Goal: Transaction & Acquisition: Download file/media

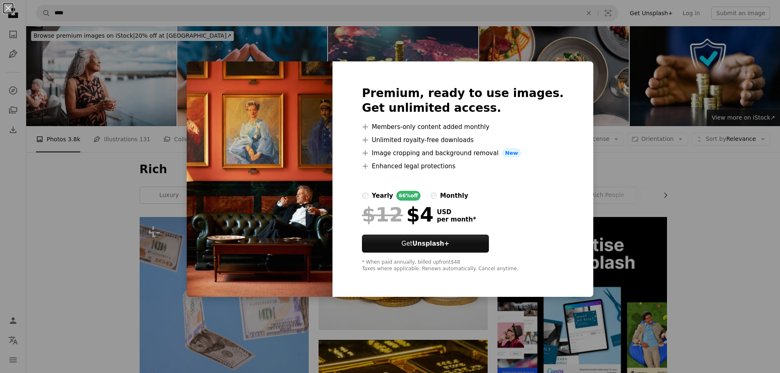
scroll to position [614, 0]
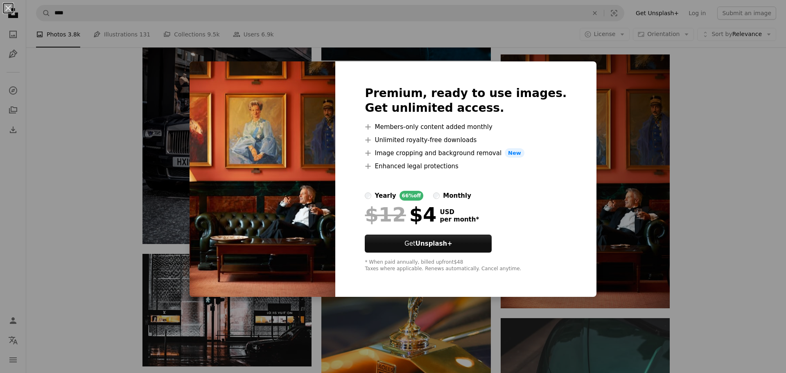
click at [83, 208] on div "An X shape Premium, ready to use images. Get unlimited access. A plus sign Memb…" at bounding box center [393, 186] width 786 height 373
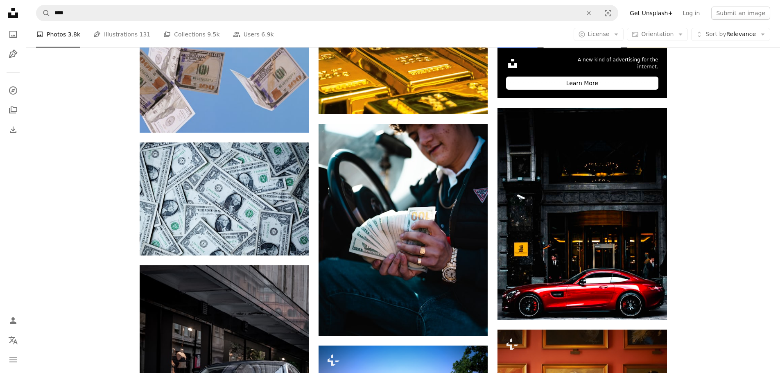
scroll to position [287, 0]
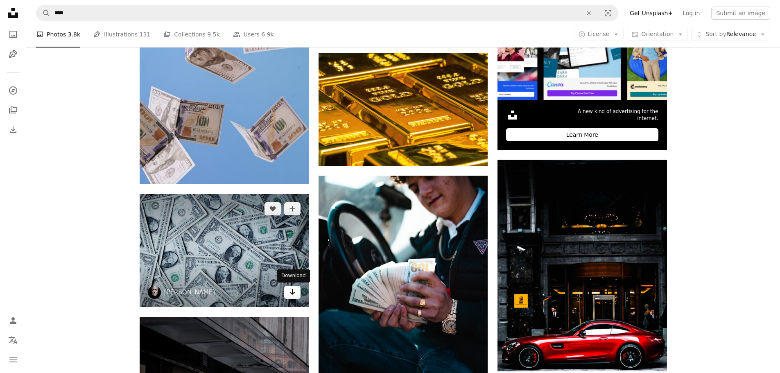
click at [292, 290] on icon "Download" at bounding box center [292, 292] width 5 height 6
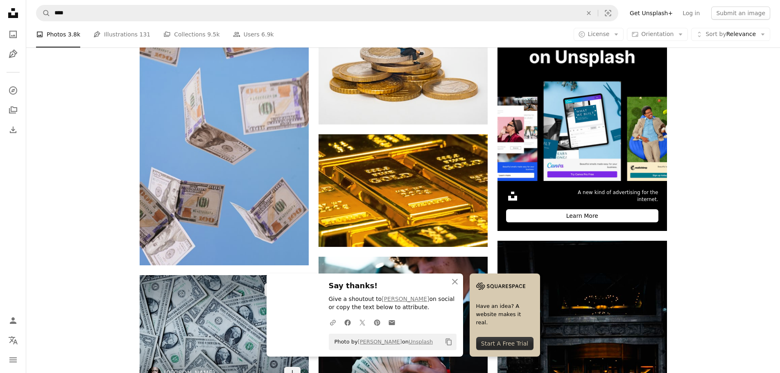
scroll to position [205, 0]
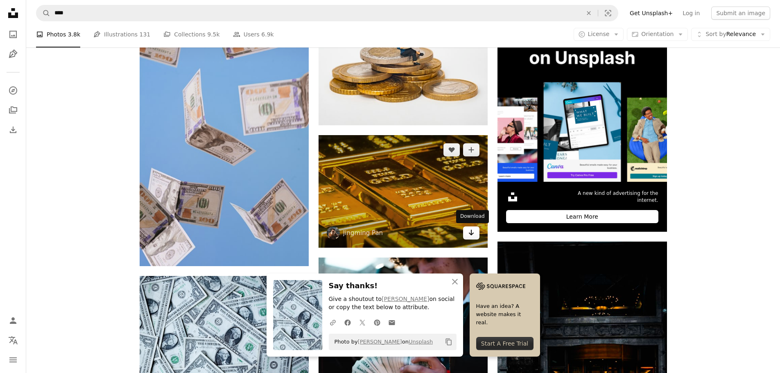
click at [470, 230] on icon "Arrow pointing down" at bounding box center [471, 233] width 7 height 10
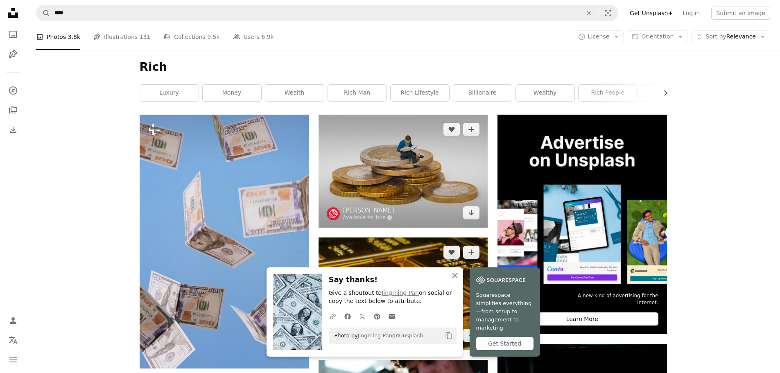
scroll to position [82, 0]
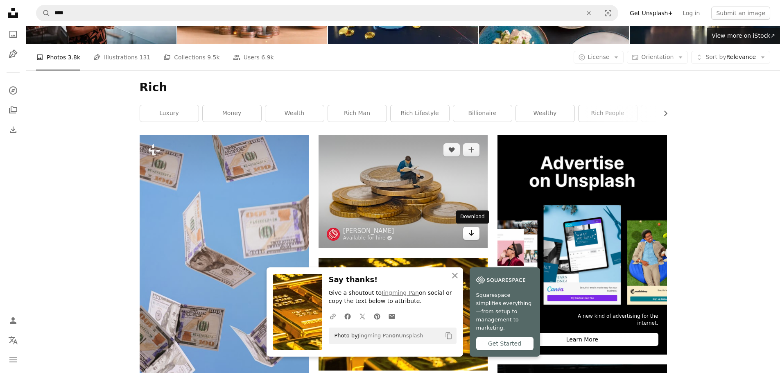
click at [473, 233] on icon "Download" at bounding box center [471, 233] width 5 height 6
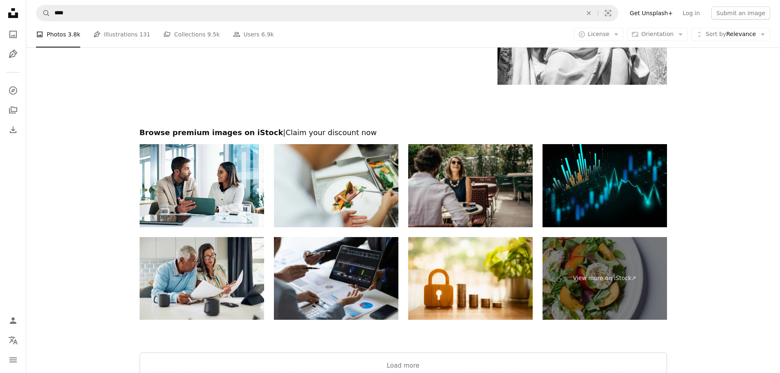
scroll to position [1678, 0]
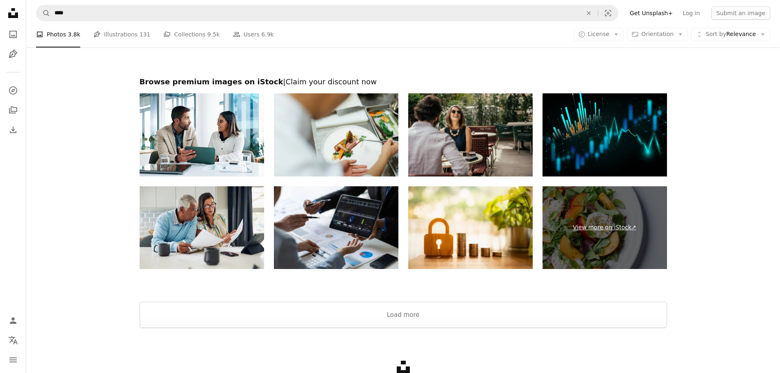
click at [612, 242] on link "View more on iStock ↗" at bounding box center [604, 227] width 124 height 83
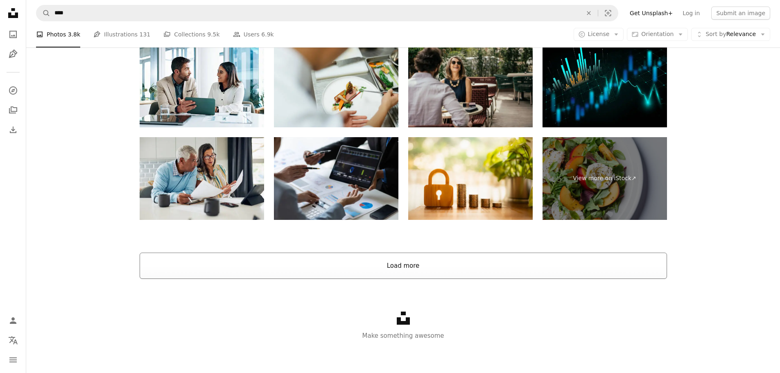
click at [403, 272] on button "Load more" at bounding box center [403, 266] width 527 height 26
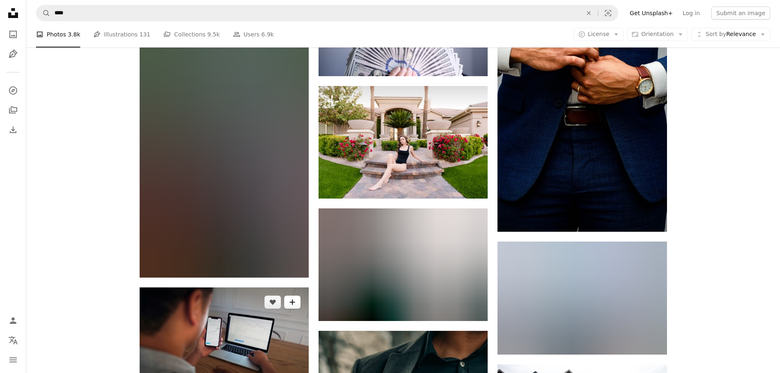
scroll to position [2587, 0]
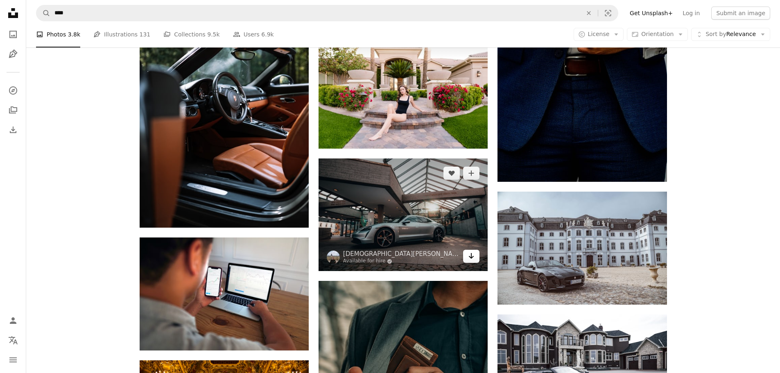
click at [473, 254] on icon "Arrow pointing down" at bounding box center [471, 256] width 7 height 10
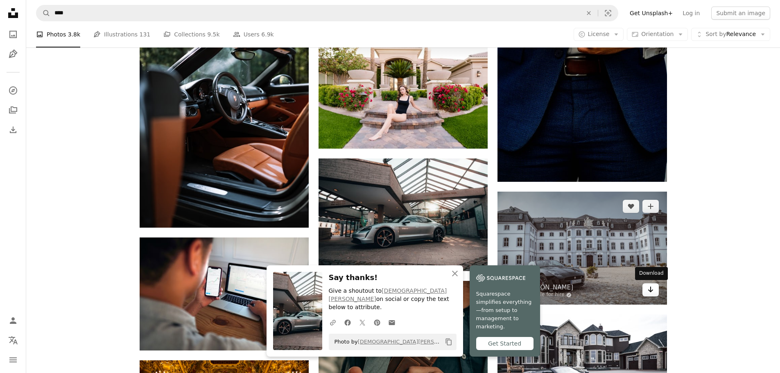
click at [648, 291] on icon "Arrow pointing down" at bounding box center [650, 290] width 7 height 10
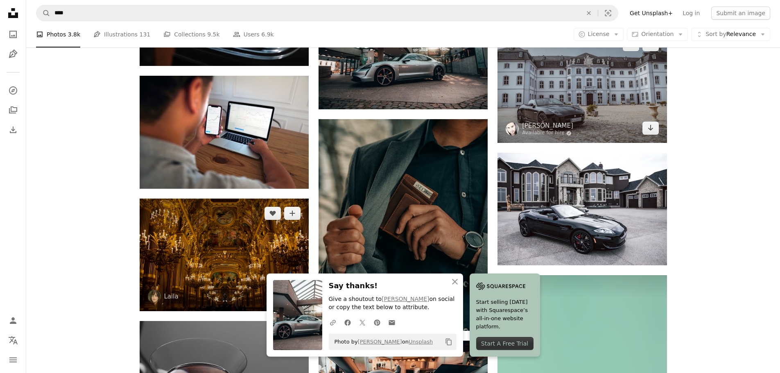
scroll to position [2751, 0]
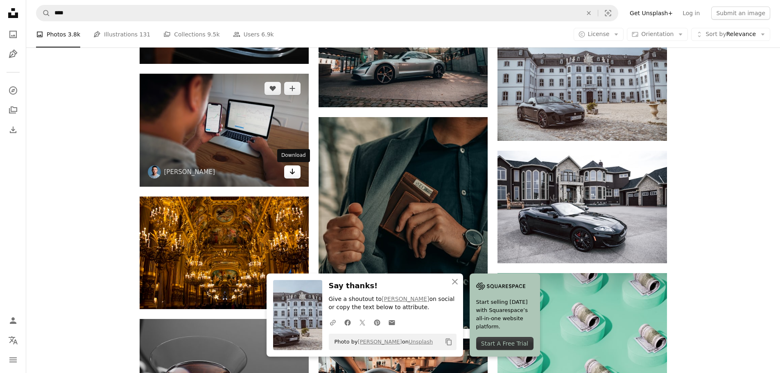
click at [291, 173] on icon "Download" at bounding box center [292, 172] width 5 height 6
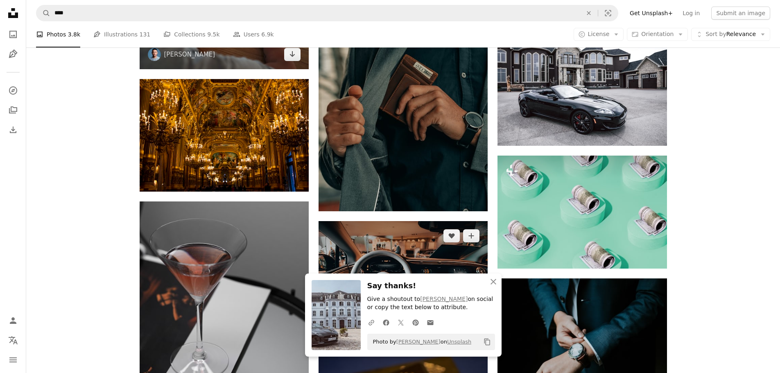
scroll to position [2874, 0]
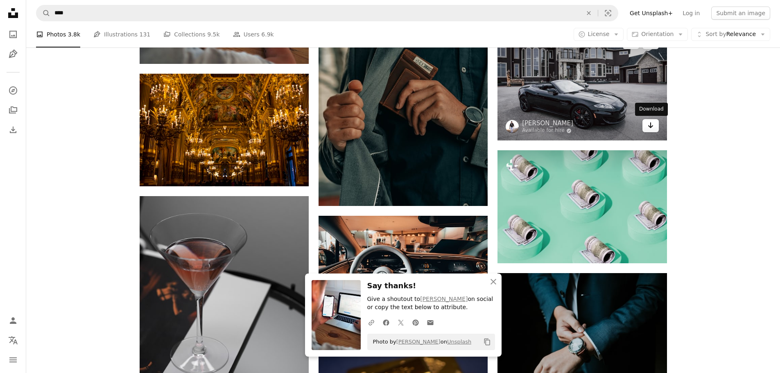
click at [649, 123] on icon "Arrow pointing down" at bounding box center [650, 125] width 7 height 10
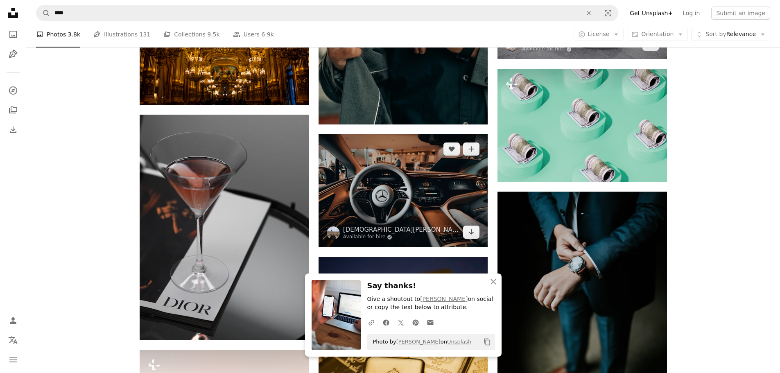
scroll to position [2956, 0]
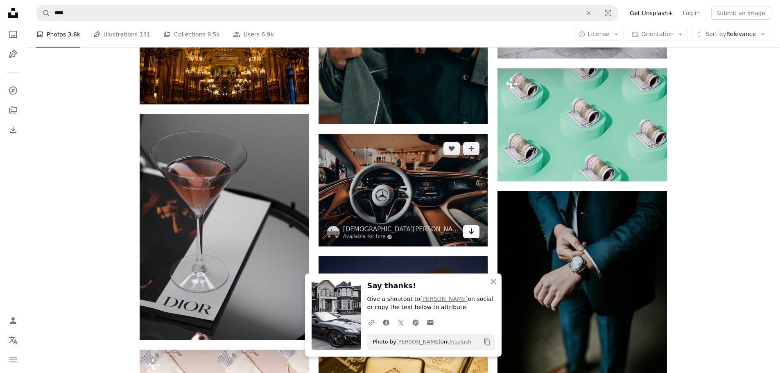
click at [472, 236] on icon "Arrow pointing down" at bounding box center [471, 231] width 7 height 10
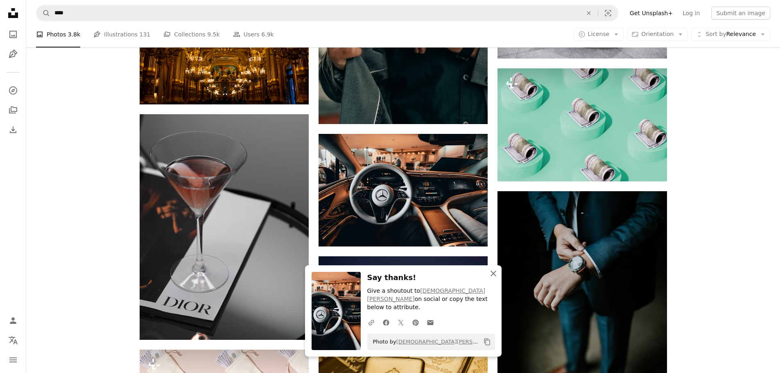
click at [492, 276] on icon "button" at bounding box center [493, 274] width 6 height 6
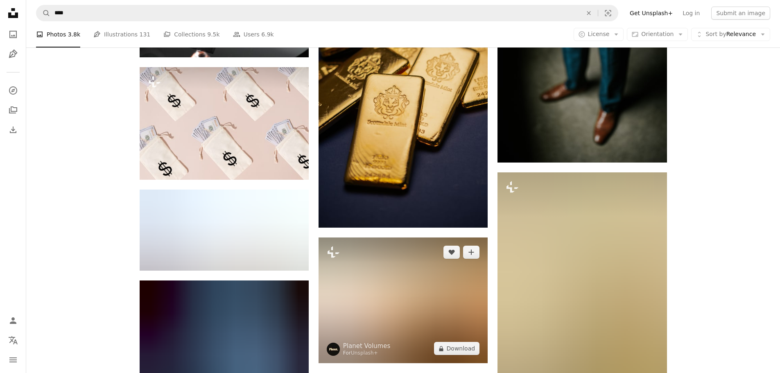
scroll to position [3242, 0]
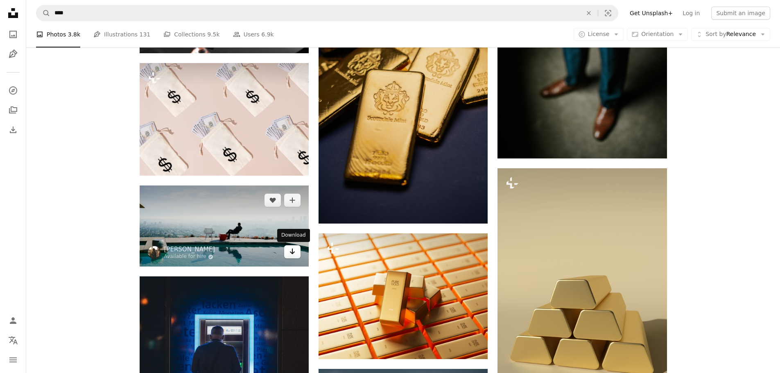
click at [289, 250] on icon "Arrow pointing down" at bounding box center [292, 251] width 7 height 10
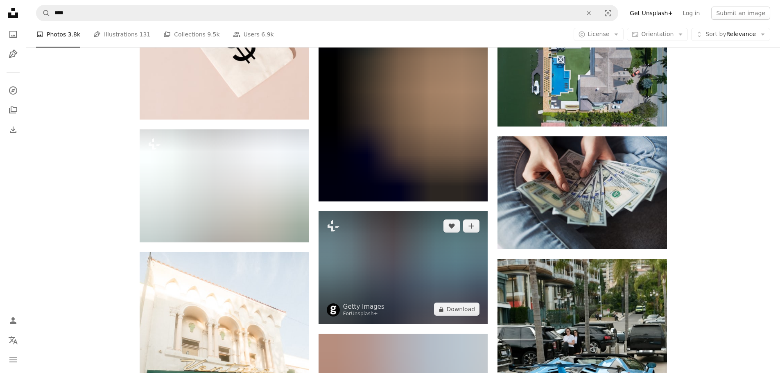
scroll to position [4348, 0]
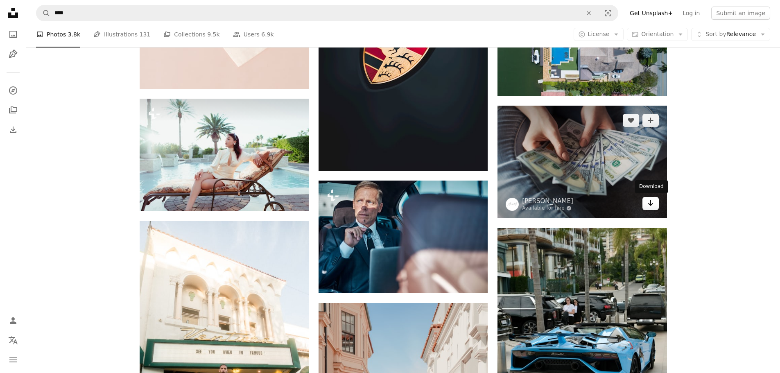
click at [653, 203] on icon "Arrow pointing down" at bounding box center [650, 203] width 7 height 10
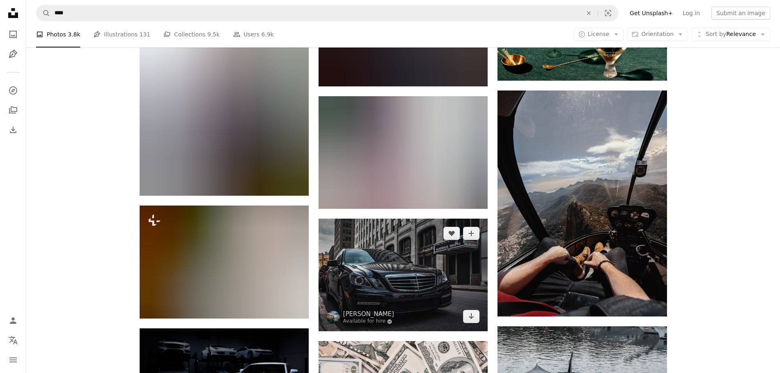
scroll to position [5207, 0]
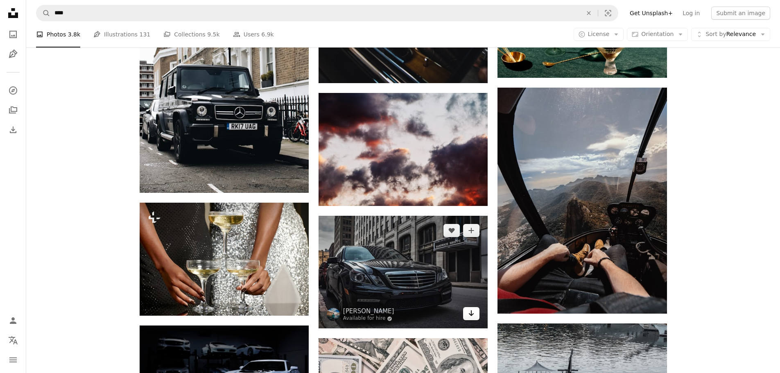
click at [472, 316] on icon "Arrow pointing down" at bounding box center [471, 313] width 7 height 10
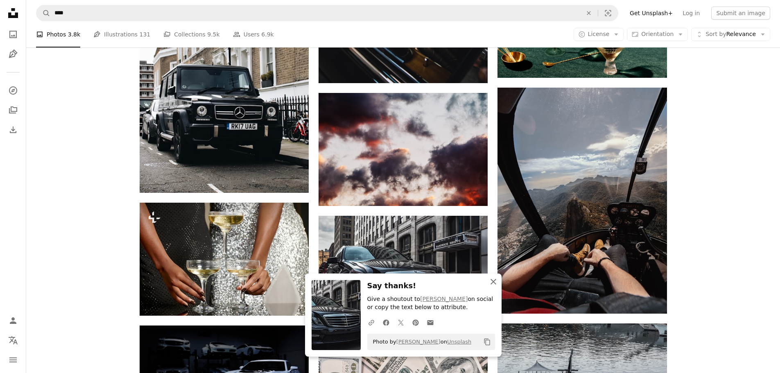
click at [491, 280] on icon "button" at bounding box center [493, 282] width 6 height 6
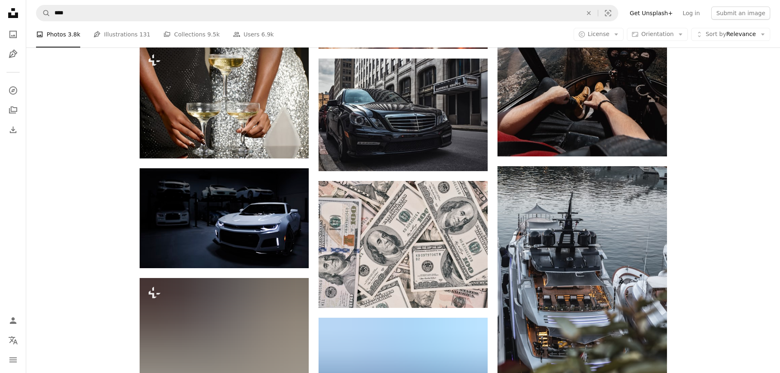
scroll to position [5371, 0]
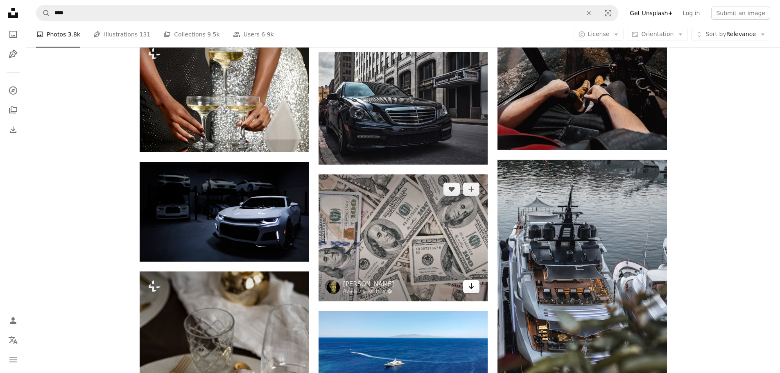
click at [470, 287] on icon "Arrow pointing down" at bounding box center [471, 286] width 7 height 10
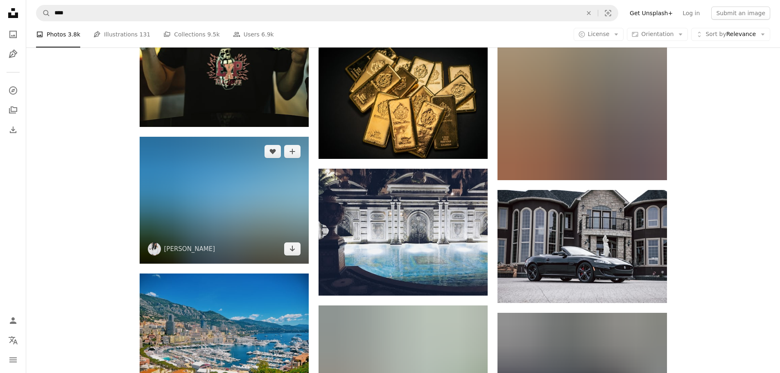
scroll to position [6149, 0]
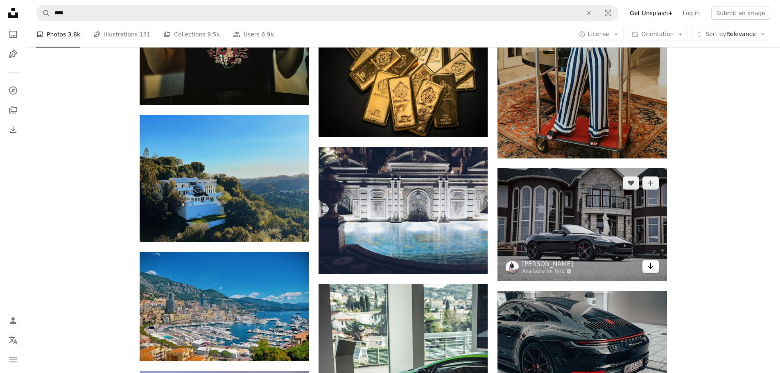
click at [651, 267] on icon "Download" at bounding box center [650, 266] width 5 height 6
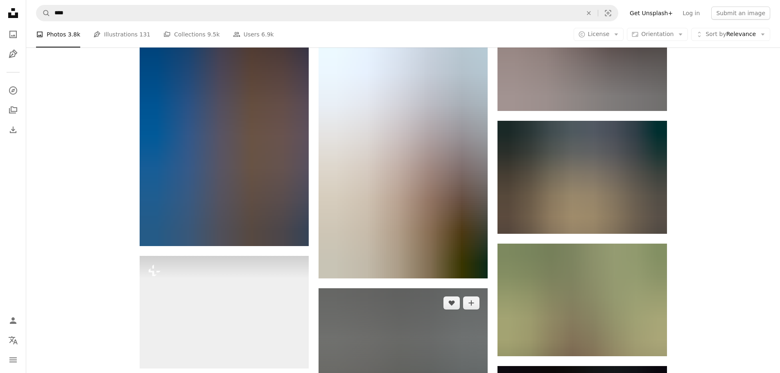
scroll to position [6927, 0]
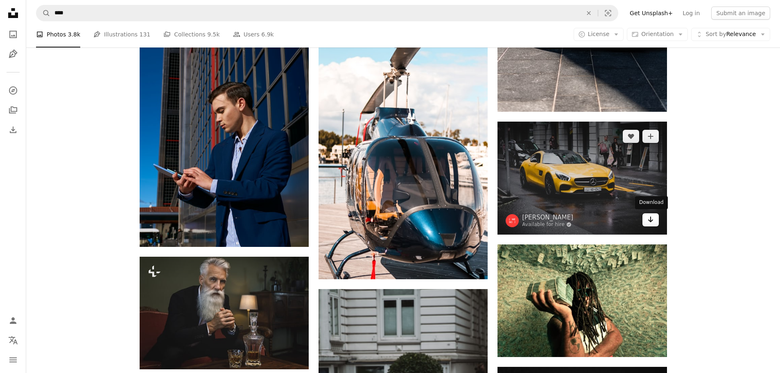
click at [653, 223] on icon "Arrow pointing down" at bounding box center [650, 220] width 7 height 10
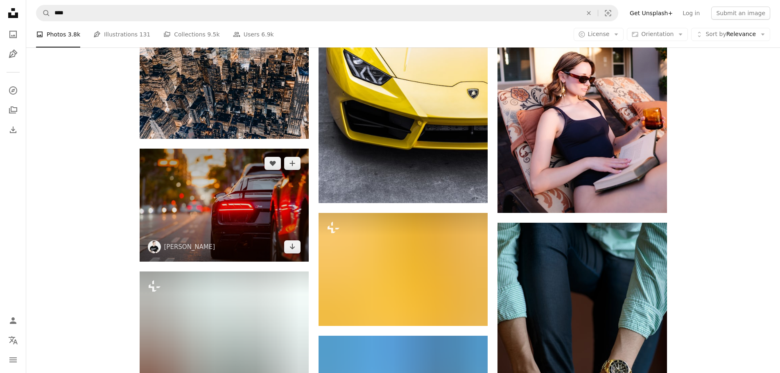
scroll to position [7787, 0]
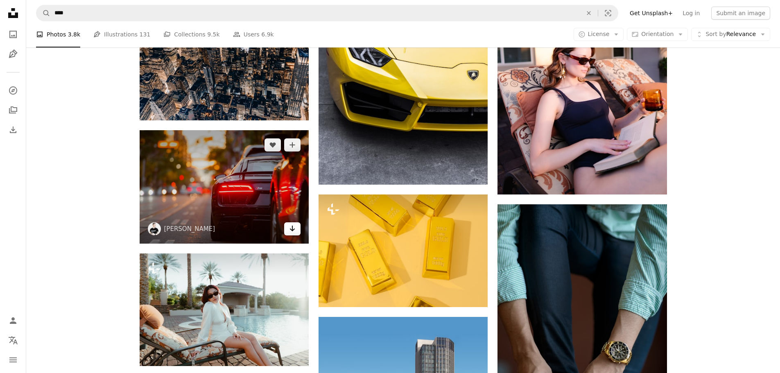
click at [294, 228] on icon "Download" at bounding box center [292, 229] width 5 height 6
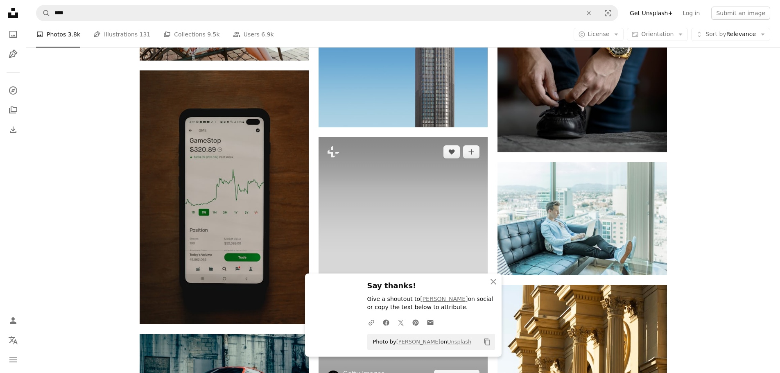
scroll to position [8114, 0]
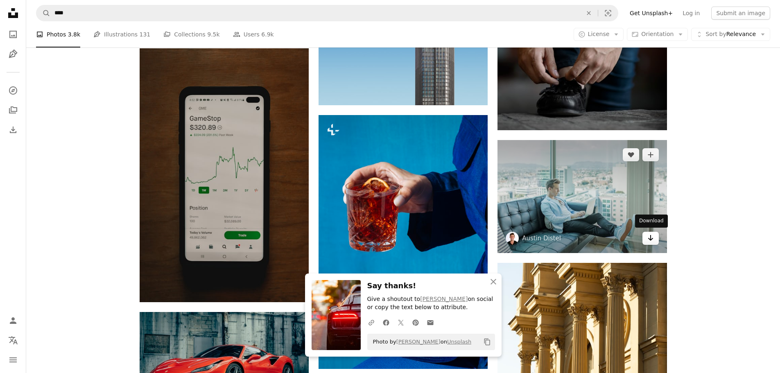
click at [651, 238] on icon "Download" at bounding box center [650, 238] width 5 height 6
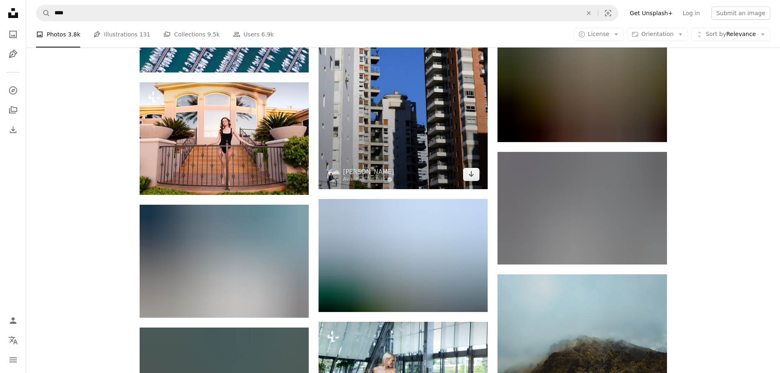
scroll to position [12003, 0]
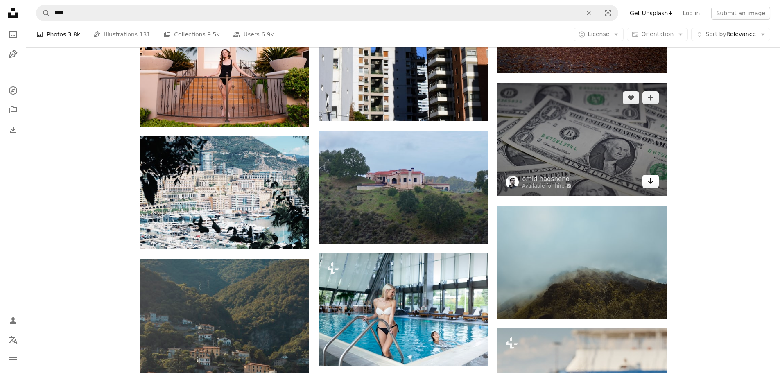
click at [648, 182] on icon "Arrow pointing down" at bounding box center [650, 181] width 7 height 10
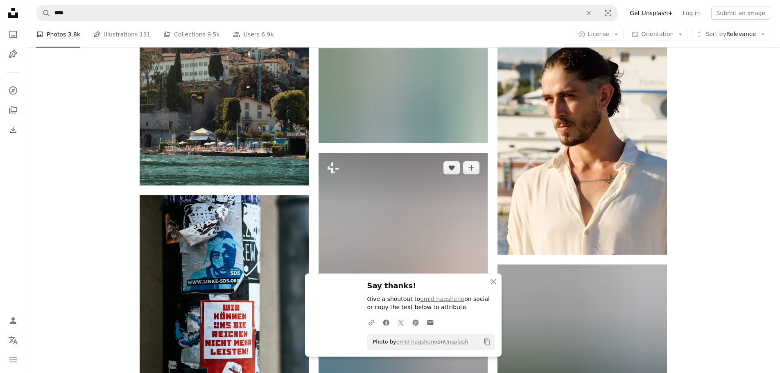
scroll to position [12249, 0]
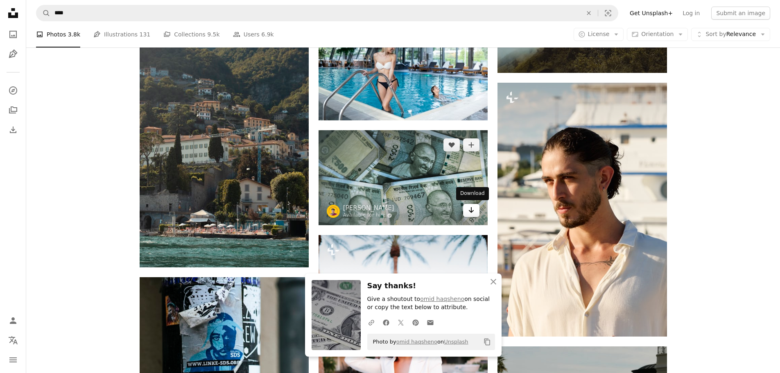
click at [466, 209] on link "Arrow pointing down" at bounding box center [471, 210] width 16 height 13
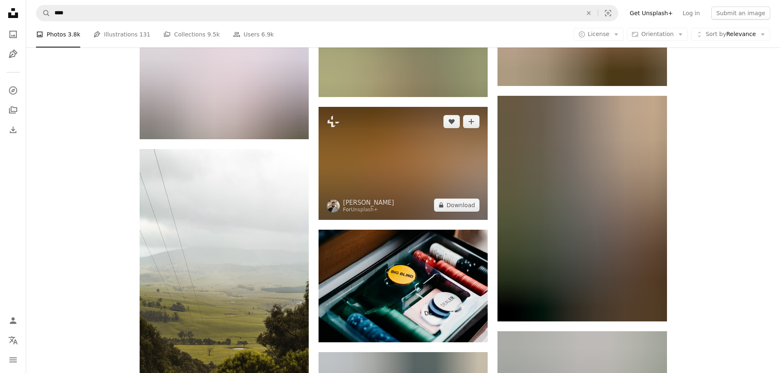
scroll to position [13068, 0]
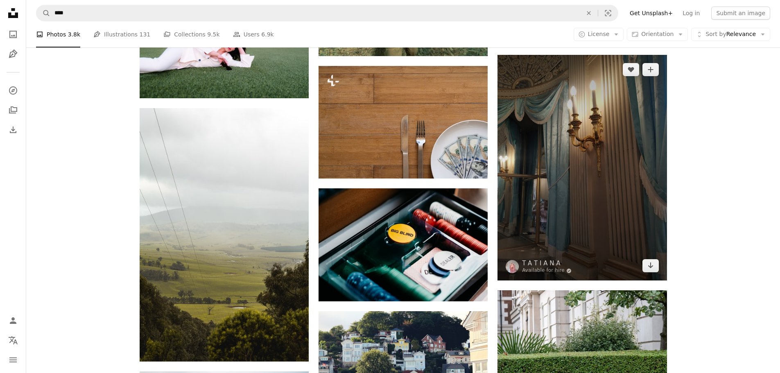
click at [651, 273] on img at bounding box center [581, 168] width 169 height 226
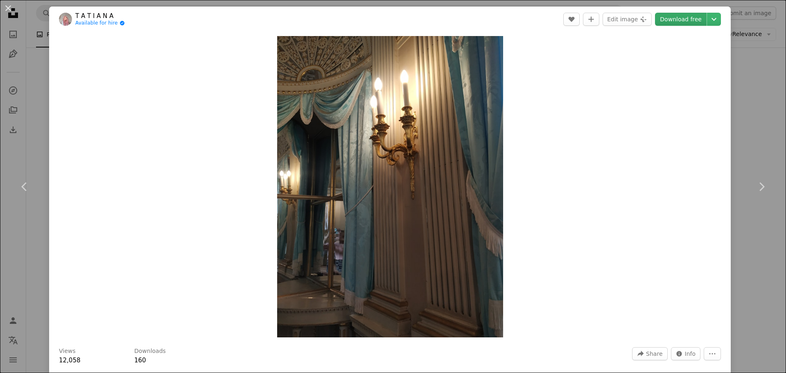
click at [685, 20] on link "Download free" at bounding box center [681, 19] width 52 height 13
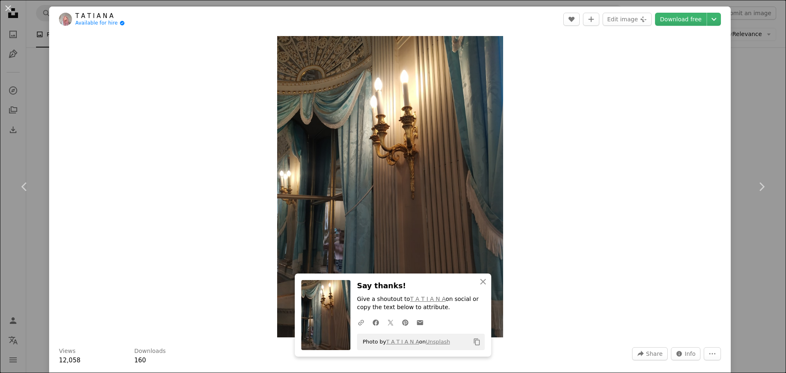
click at [8, 9] on button "An X shape" at bounding box center [8, 8] width 10 height 10
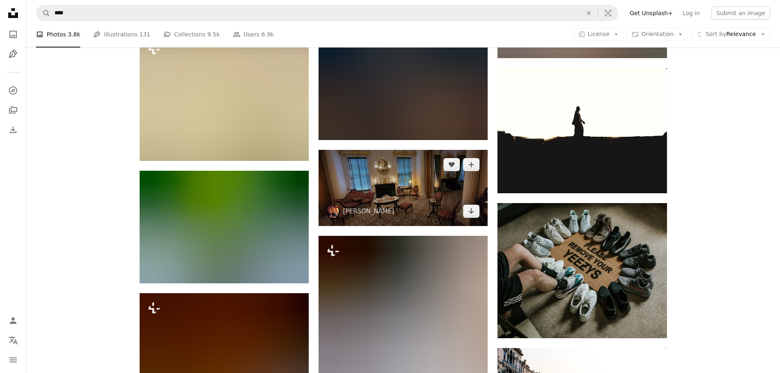
scroll to position [15442, 0]
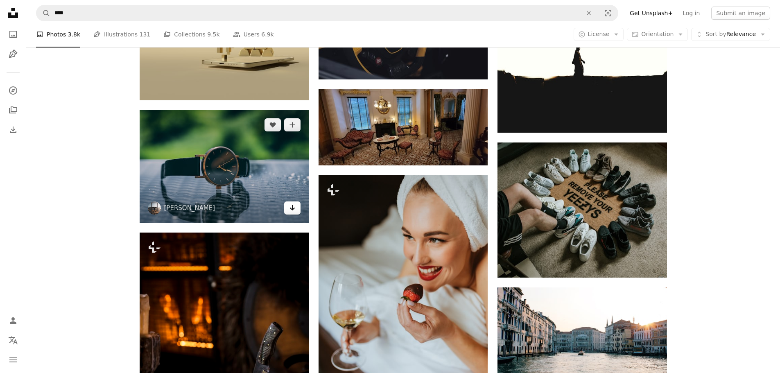
click at [292, 210] on icon "Arrow pointing down" at bounding box center [292, 208] width 7 height 10
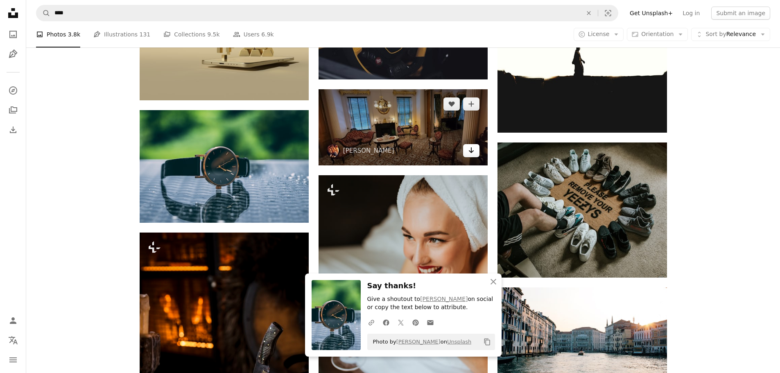
click at [473, 152] on icon "Arrow pointing down" at bounding box center [471, 150] width 7 height 10
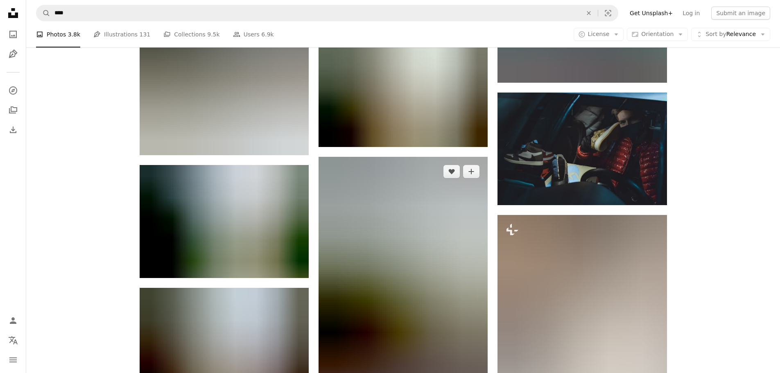
scroll to position [22402, 0]
